Goal: Information Seeking & Learning: Understand process/instructions

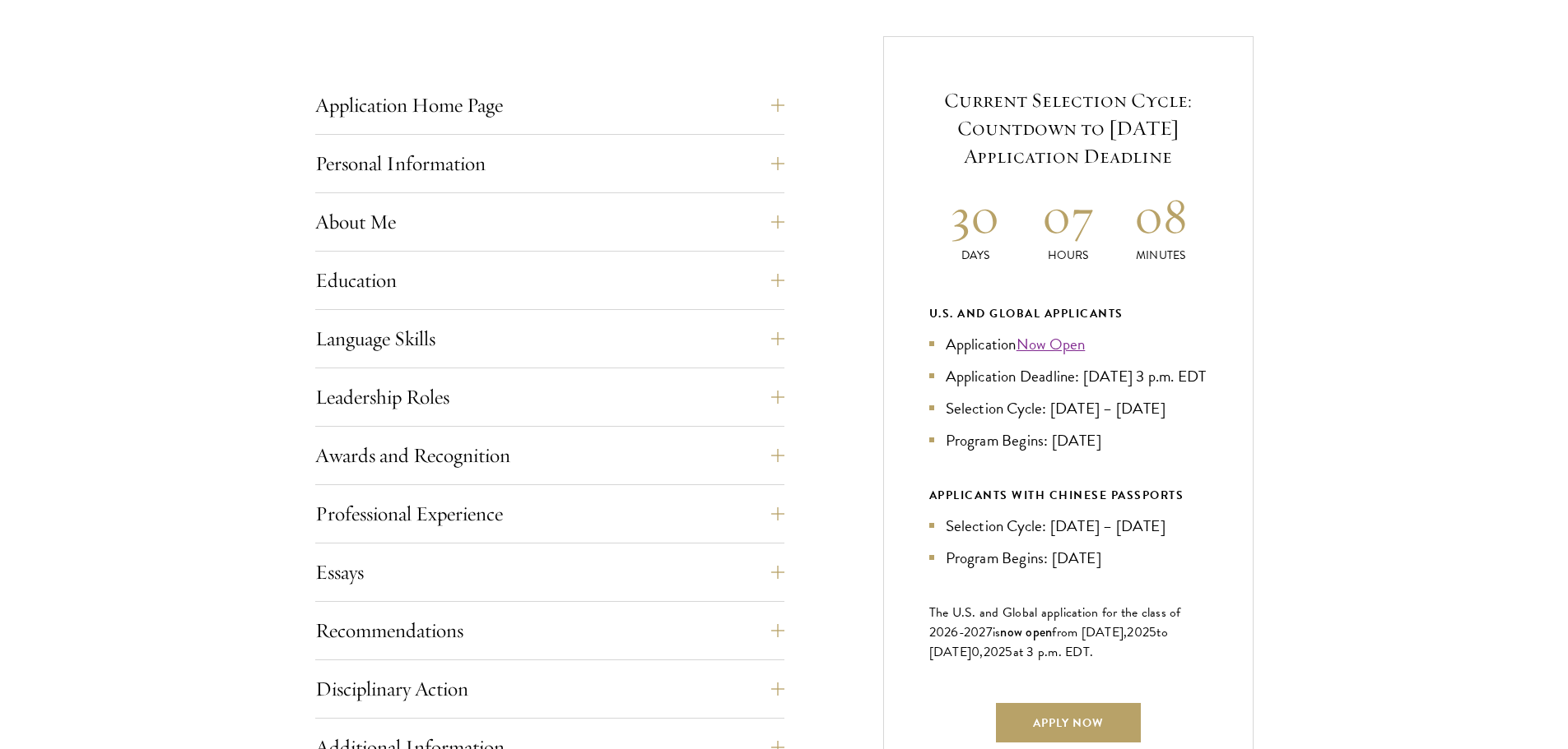
scroll to position [658, 0]
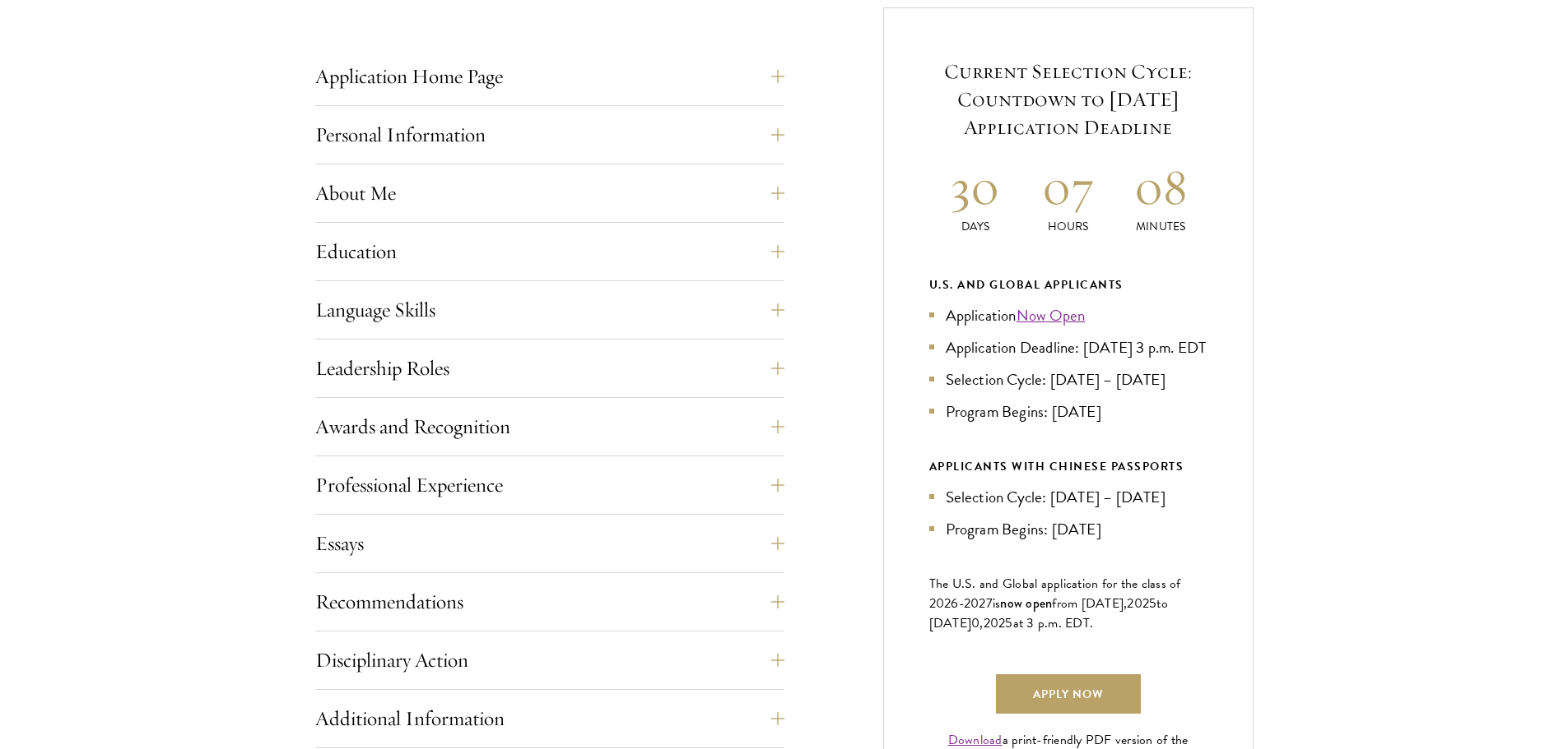
click at [413, 284] on div "Application Home Page The online application form must be completed in English.…" at bounding box center [549, 519] width 469 height 926
click at [405, 256] on button "Education" at bounding box center [562, 251] width 469 height 39
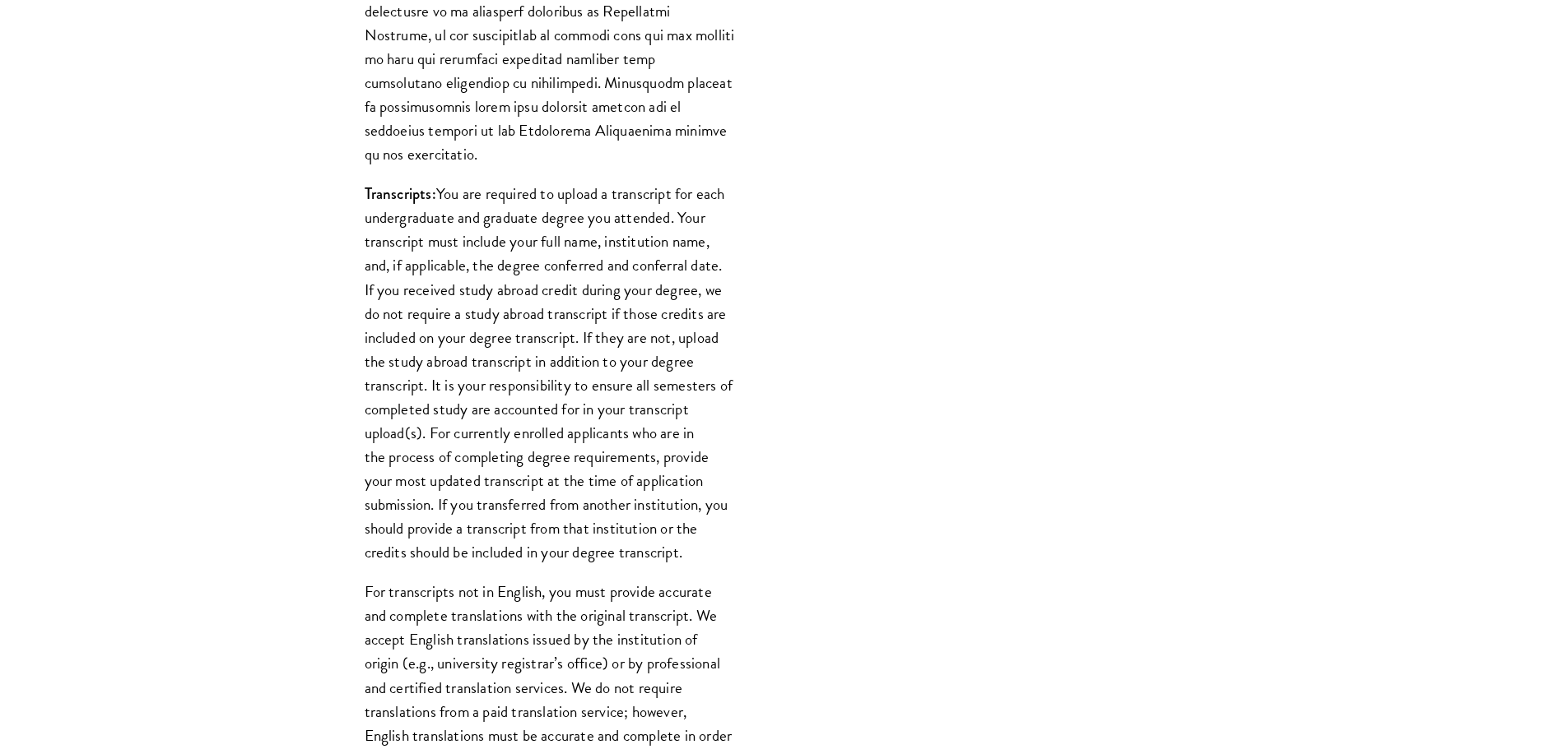
scroll to position [1810, 0]
drag, startPoint x: 678, startPoint y: 184, endPoint x: 700, endPoint y: 520, distance: 336.7
click at [700, 520] on p "Transcripts: You are required to upload a transcript for each undergraduate and…" at bounding box center [549, 371] width 370 height 382
copy p "Your transcript must include your full name, institution name, and, if applicab…"
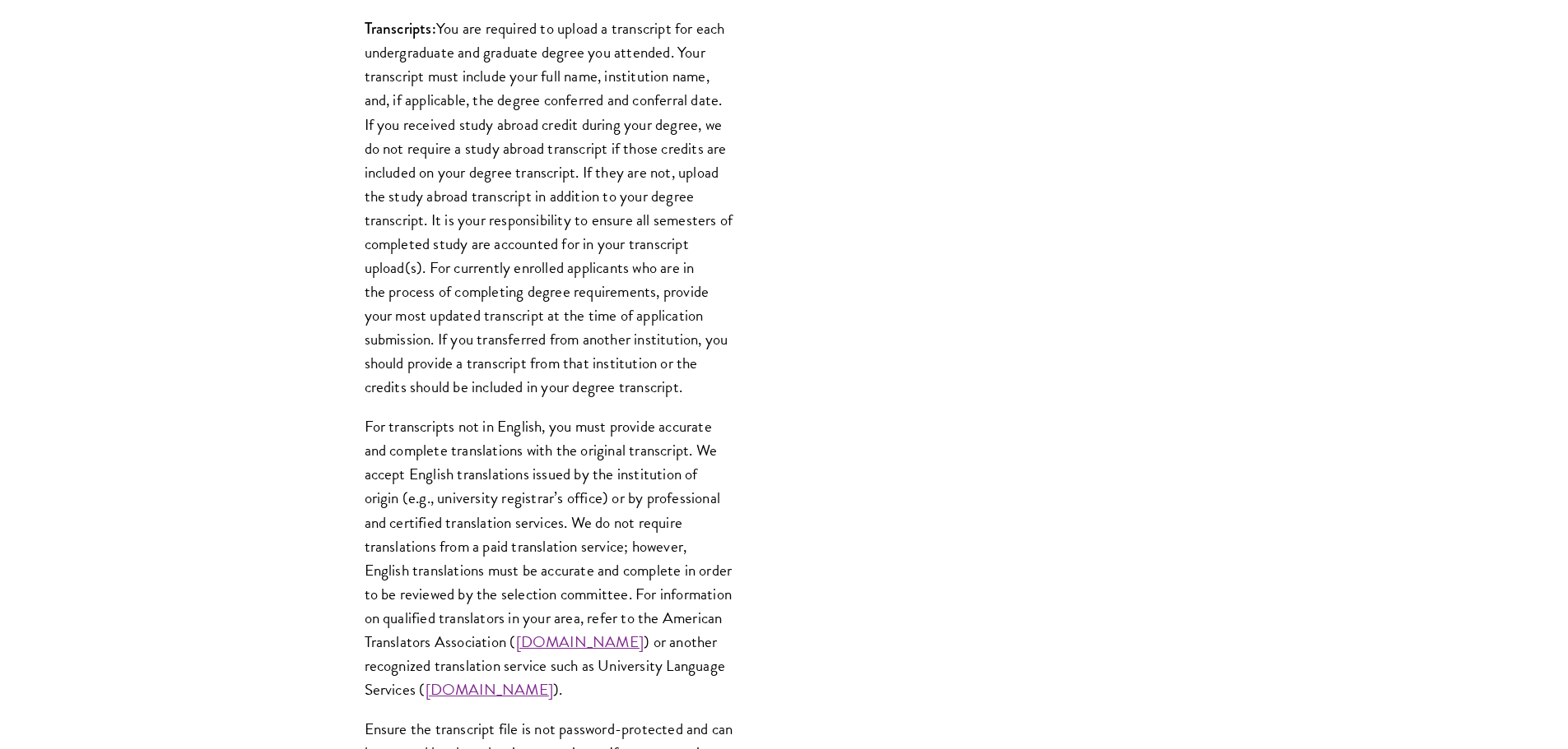
scroll to position [1974, 0]
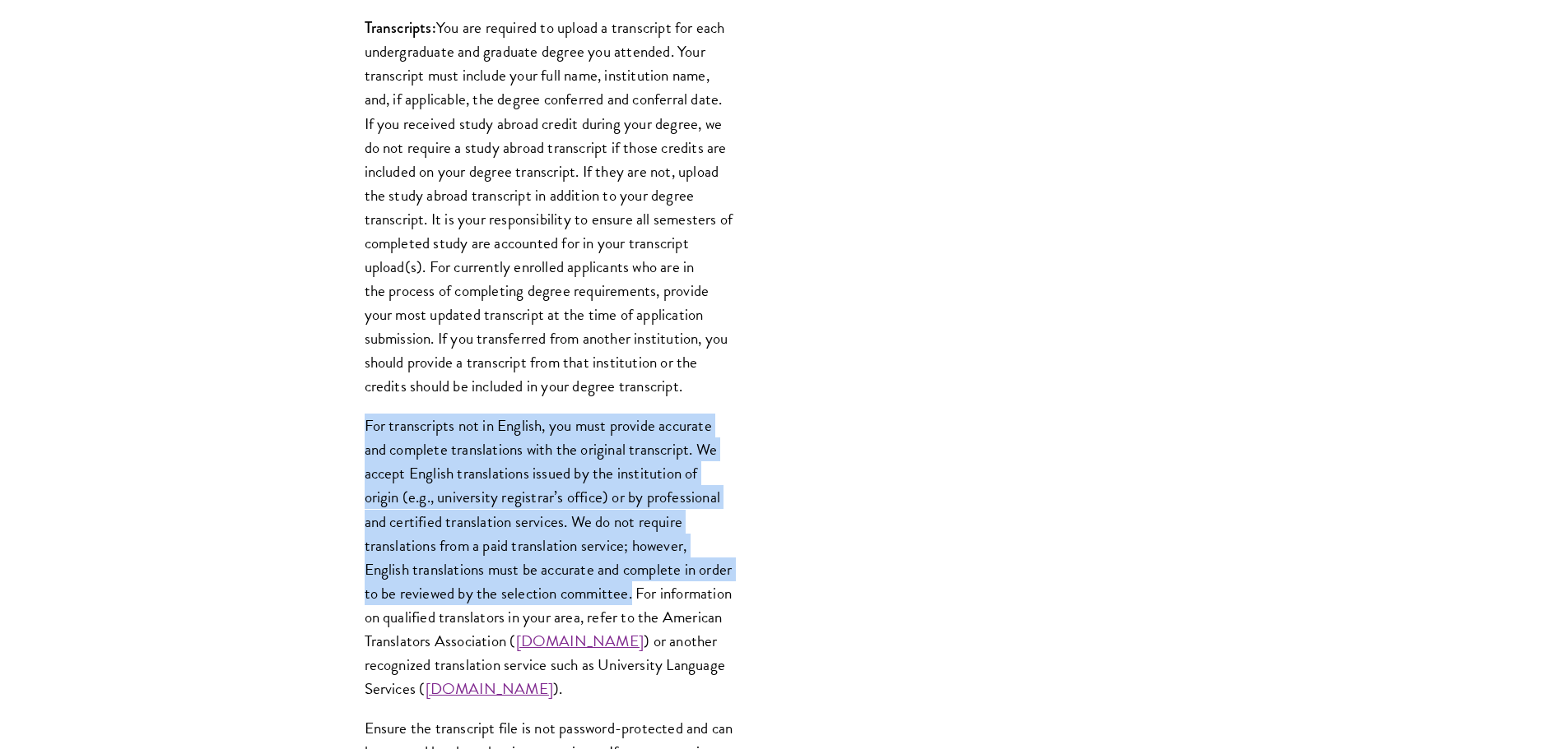
drag, startPoint x: 365, startPoint y: 397, endPoint x: 658, endPoint y: 566, distance: 338.2
click at [665, 567] on p "For transcripts not in English, you must provide accurate and complete translat…" at bounding box center [549, 557] width 370 height 287
copy p "For transcripts not in English, you must provide accurate and complete translat…"
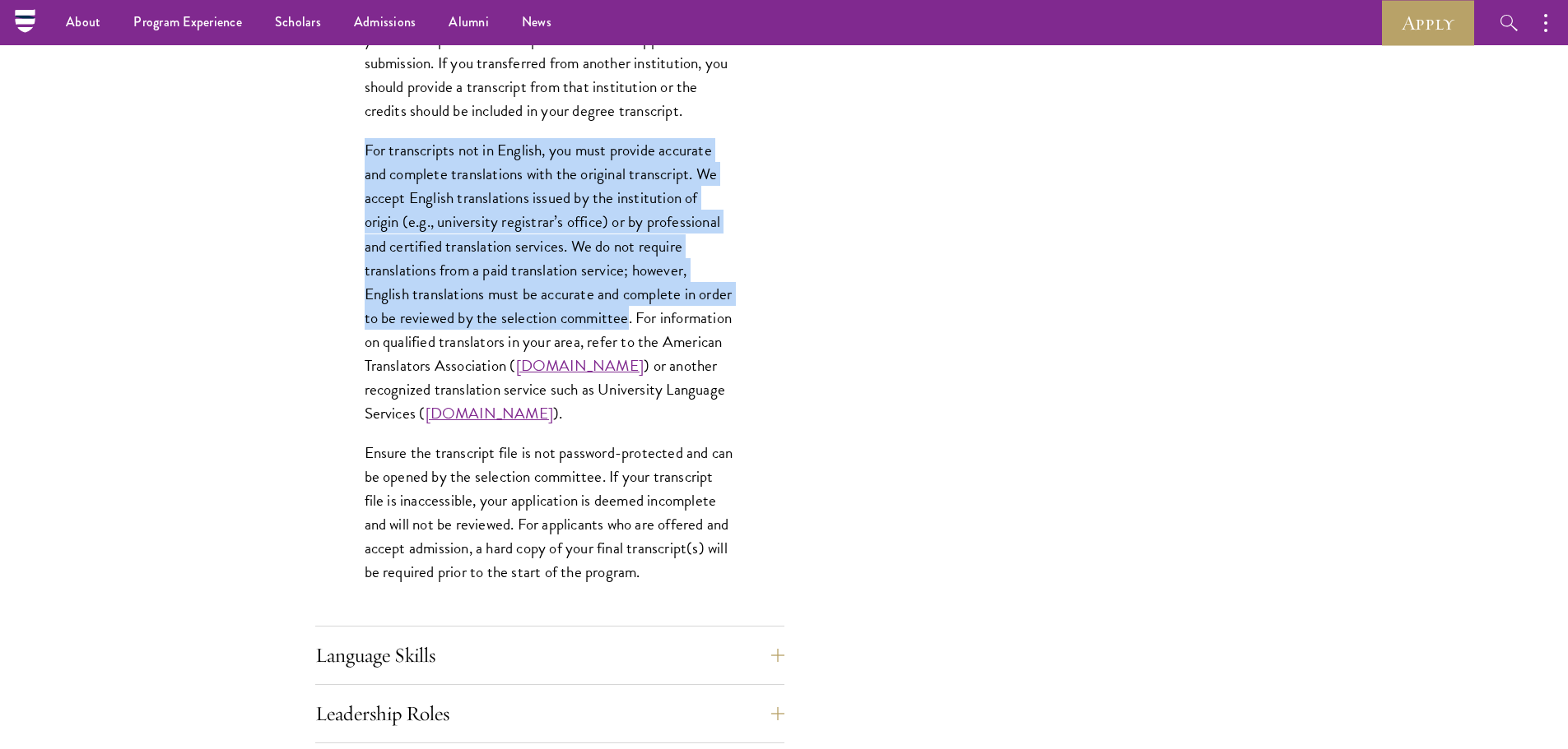
scroll to position [2220, 0]
